Goal: Task Accomplishment & Management: Use online tool/utility

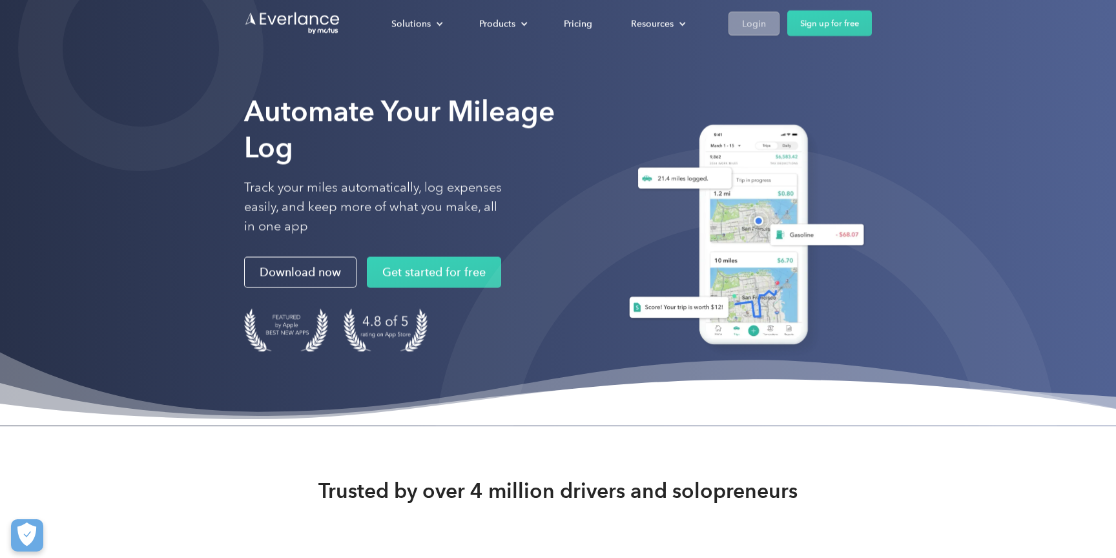
click at [755, 24] on div "Login" at bounding box center [754, 24] width 24 height 16
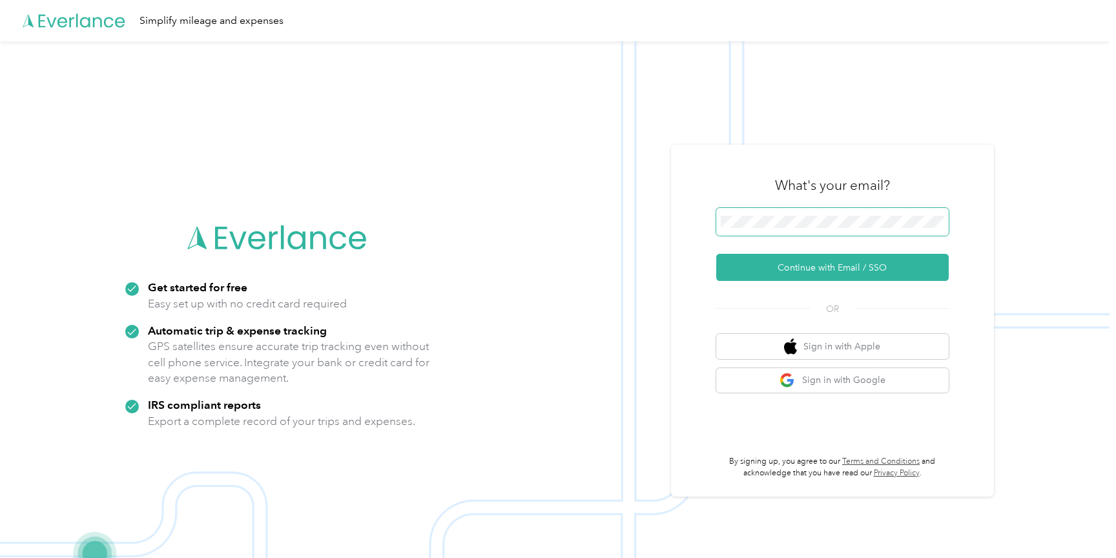
click at [837, 267] on button "Continue with Email / SSO" at bounding box center [833, 267] width 233 height 27
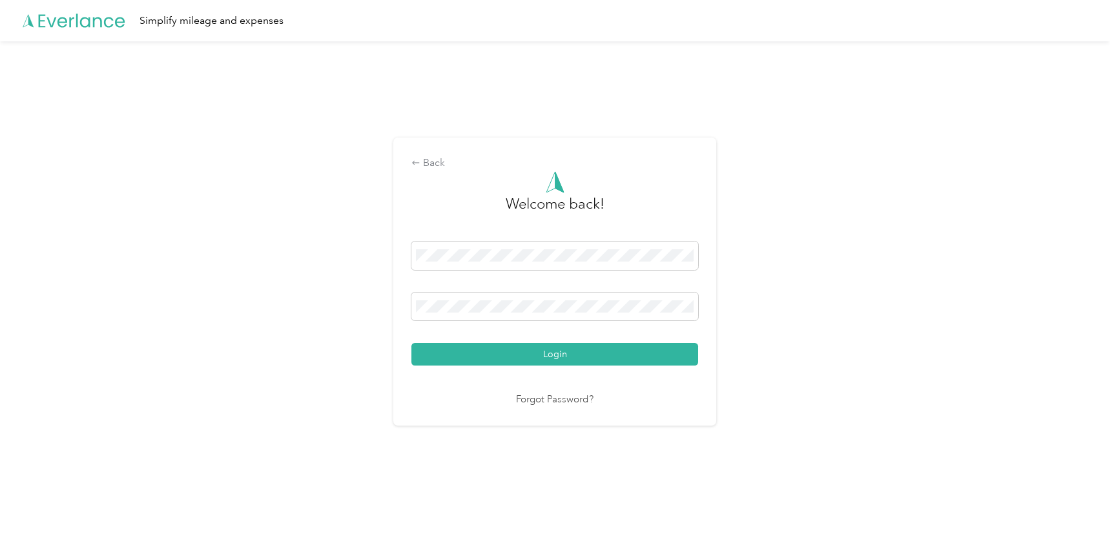
click at [558, 354] on button "Login" at bounding box center [555, 354] width 287 height 23
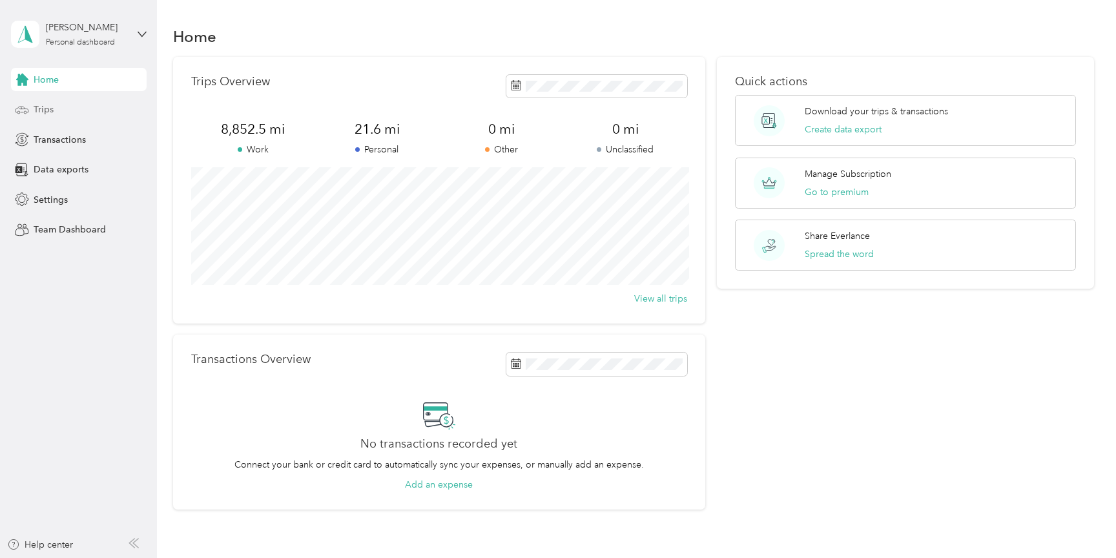
click at [57, 116] on div "Trips" at bounding box center [79, 109] width 136 height 23
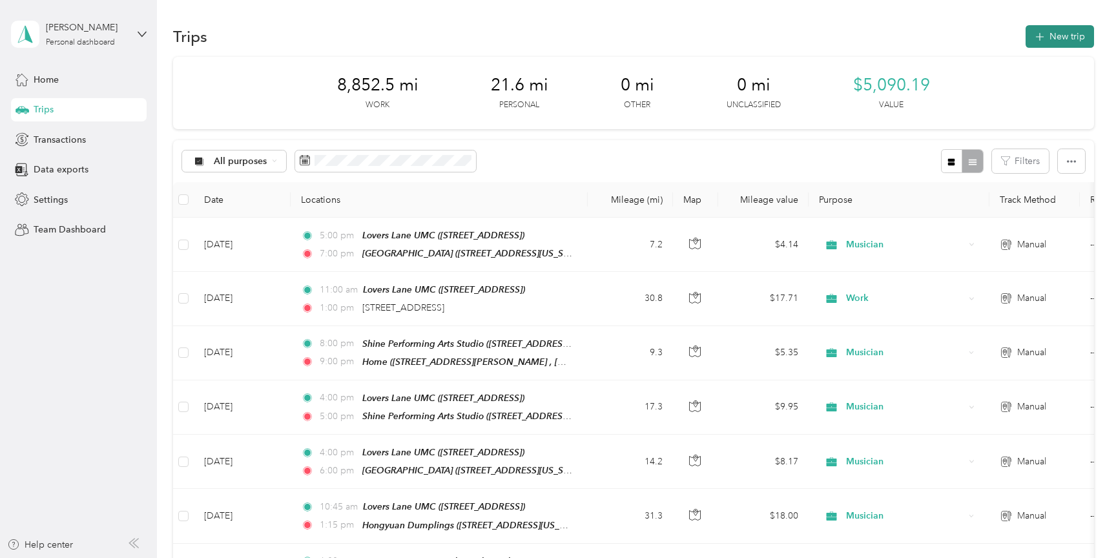
click at [1067, 34] on button "New trip" at bounding box center [1060, 36] width 68 height 23
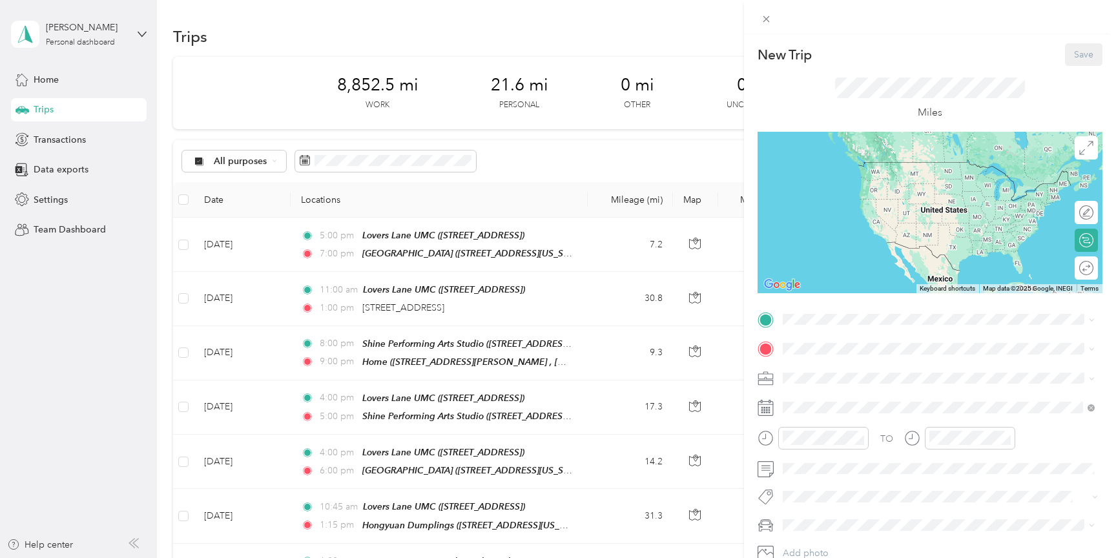
click at [832, 388] on div "Home [STREET_ADDRESS][PERSON_NAME], [GEOGRAPHIC_DATA], [GEOGRAPHIC_DATA], [GEOG…" at bounding box center [949, 389] width 283 height 54
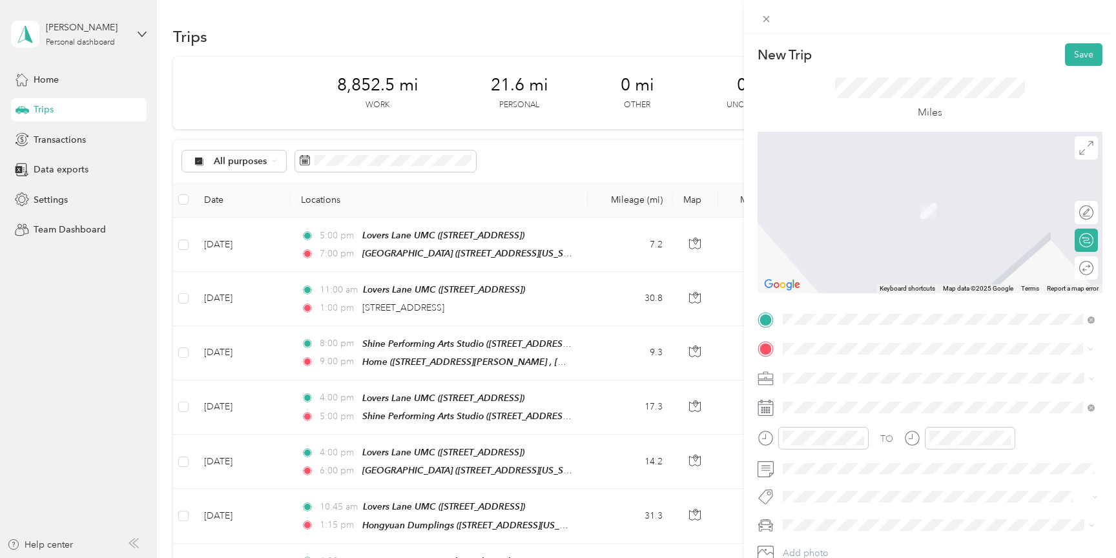
click at [866, 404] on div "[DEMOGRAPHIC_DATA] of the Transfiguration [STREET_ADDRESS][US_STATE]" at bounding box center [907, 406] width 199 height 27
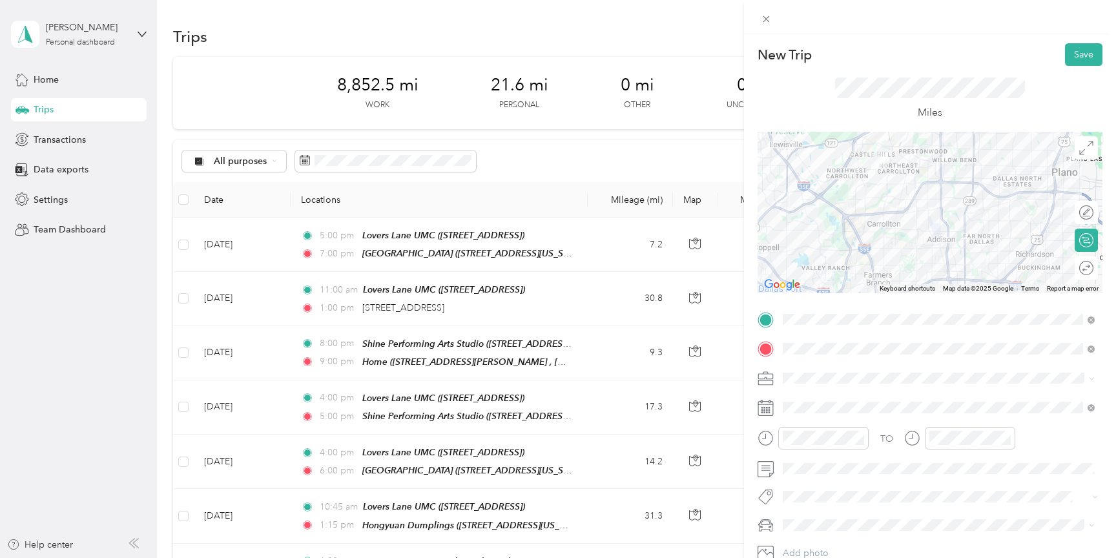
click at [1094, 269] on div "Round trip" at bounding box center [1094, 269] width 0 height 14
click at [1082, 267] on div at bounding box center [1080, 269] width 27 height 14
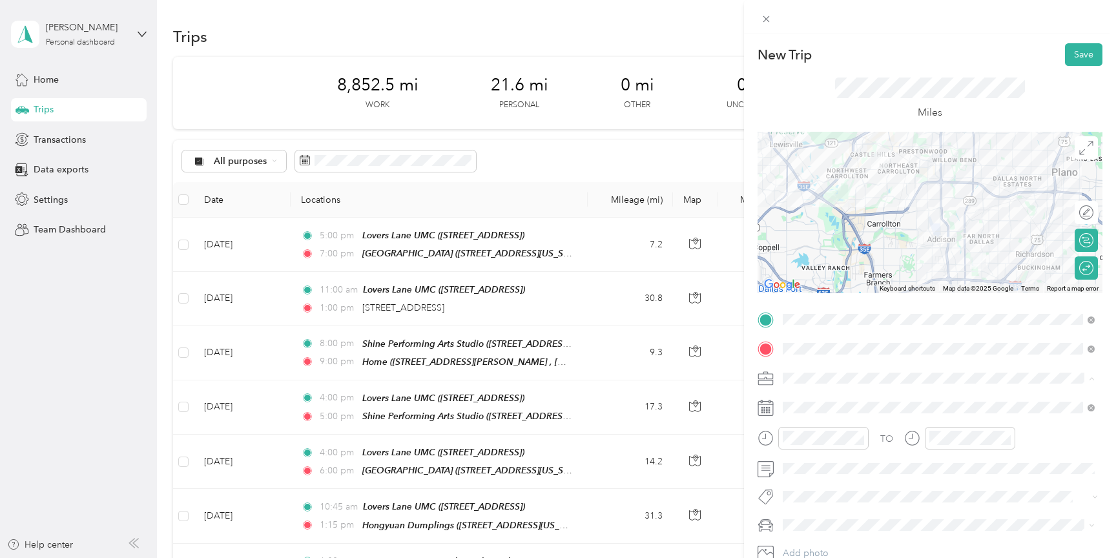
click at [835, 244] on div "Musician" at bounding box center [939, 242] width 303 height 14
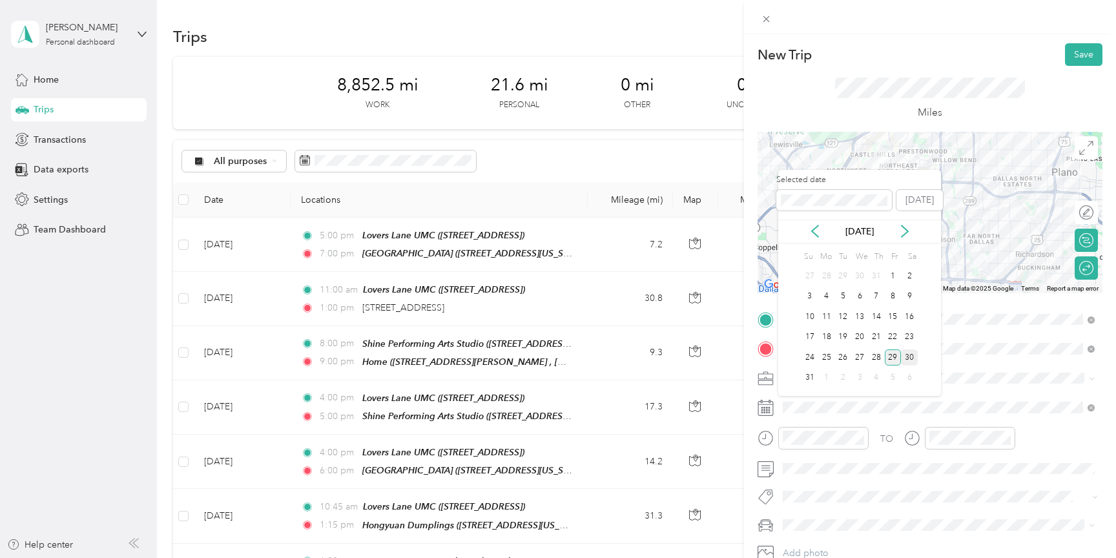
click at [914, 356] on div "30" at bounding box center [909, 358] width 17 height 16
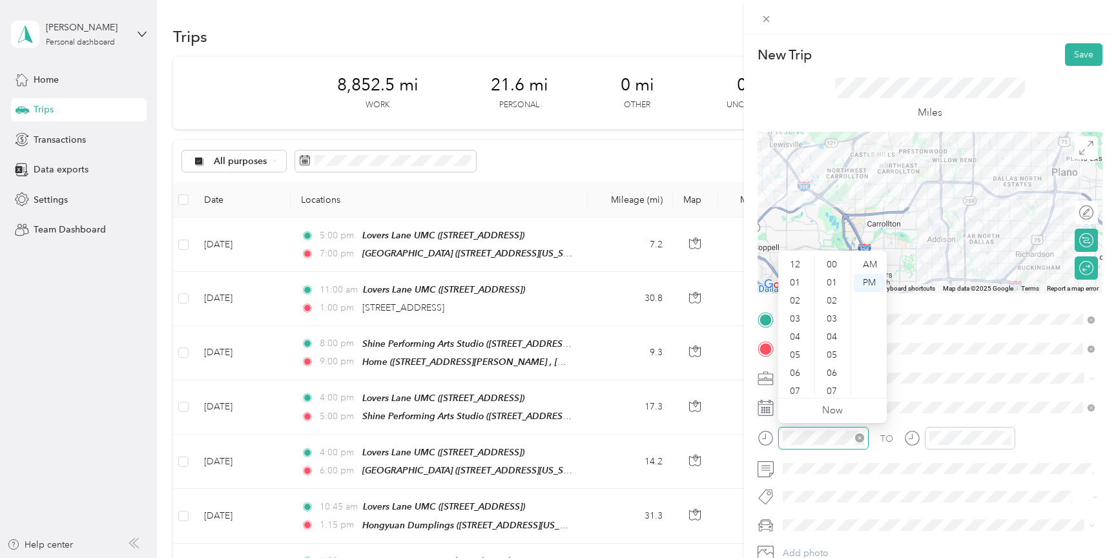
scroll to position [78, 0]
click at [795, 368] on div "10" at bounding box center [796, 368] width 31 height 18
click at [833, 378] on div "15" at bounding box center [833, 381] width 31 height 18
click at [876, 258] on div "AM" at bounding box center [869, 265] width 31 height 18
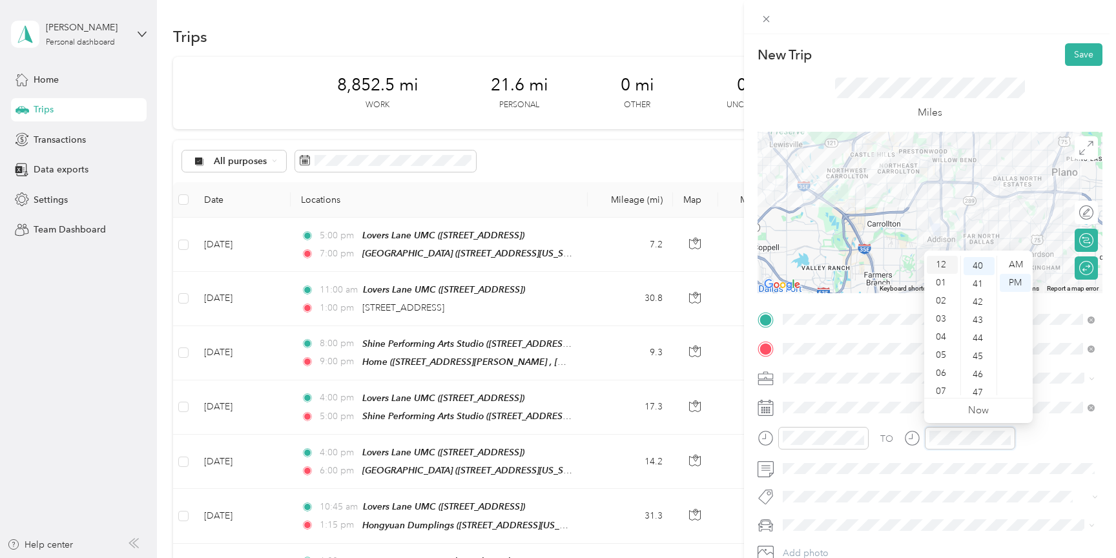
scroll to position [0, 0]
click at [945, 258] on div "12" at bounding box center [942, 265] width 31 height 18
click at [980, 350] on div "45" at bounding box center [979, 357] width 31 height 18
click at [1084, 51] on button "Save" at bounding box center [1083, 54] width 37 height 23
